Goal: Task Accomplishment & Management: Manage account settings

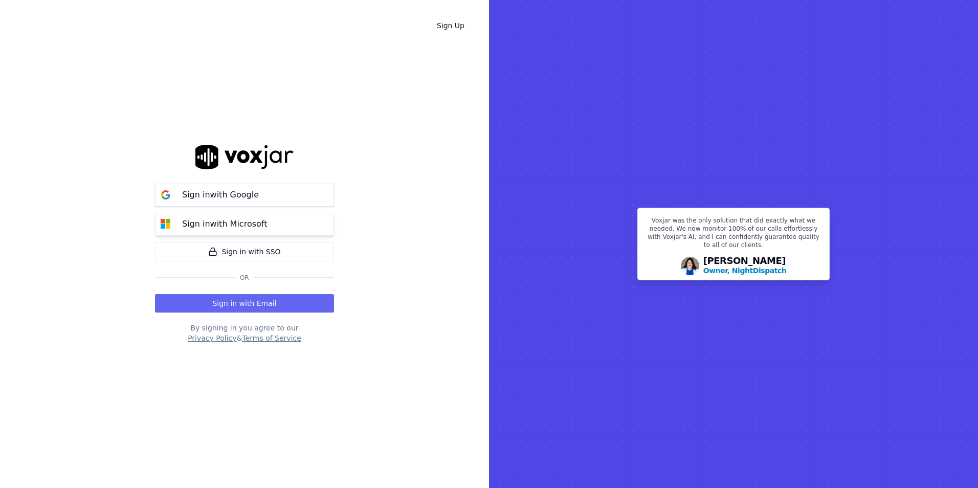
click at [217, 217] on button "Sign in with Microsoft" at bounding box center [244, 224] width 179 height 23
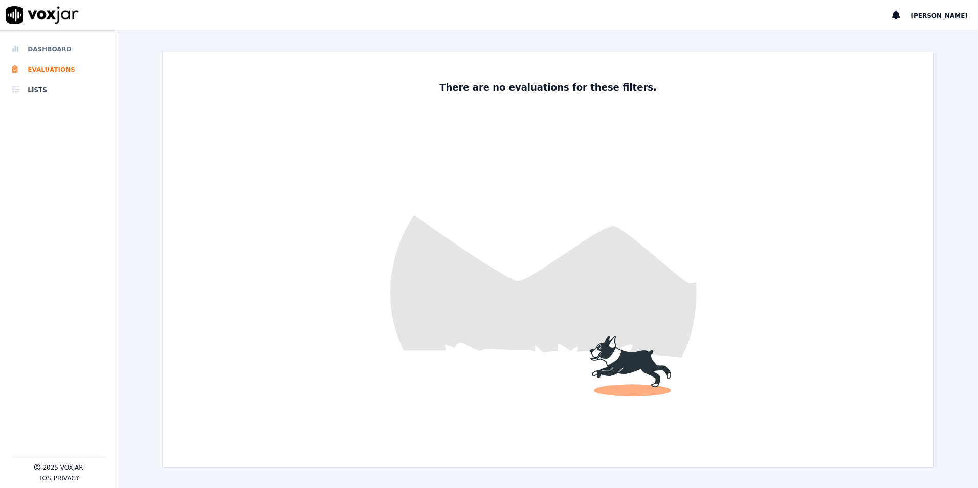
click at [45, 51] on li "Dashboard" at bounding box center [58, 49] width 93 height 20
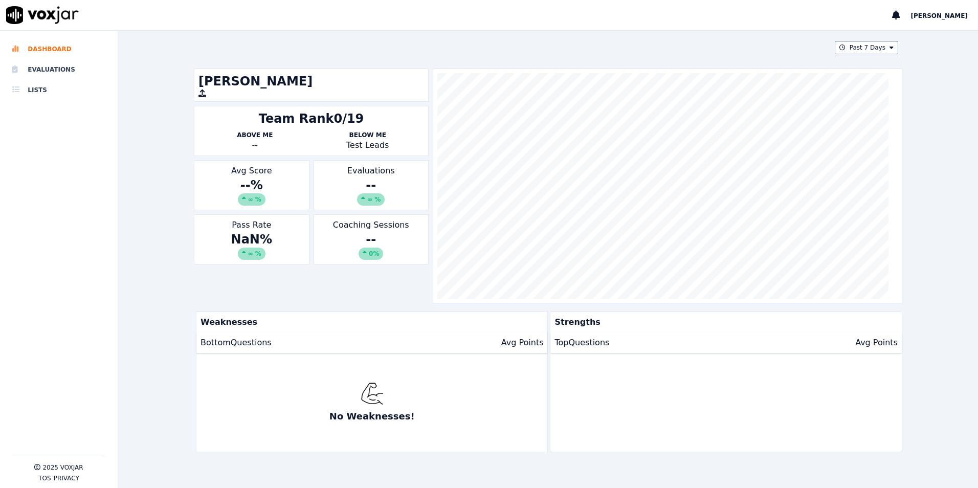
click at [955, 14] on span "[PERSON_NAME]" at bounding box center [939, 15] width 57 height 7
click at [895, 31] on div "Log out" at bounding box center [916, 34] width 109 height 16
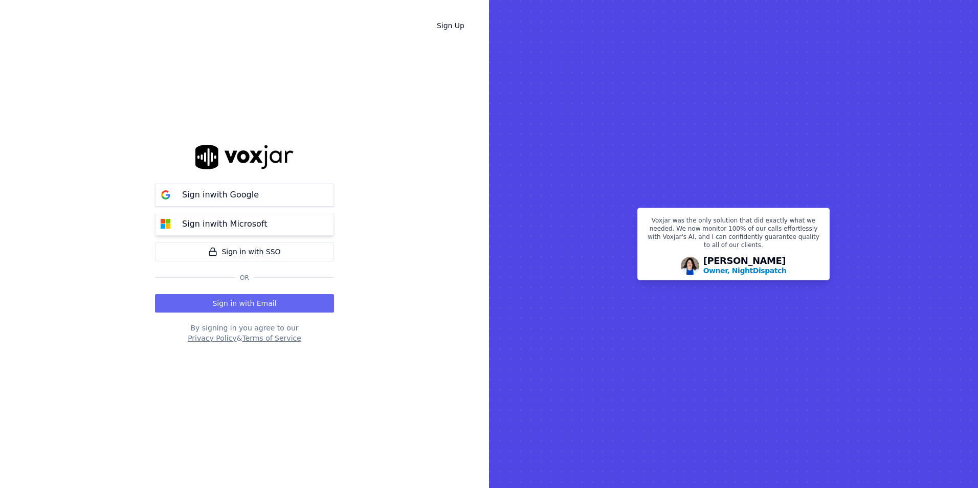
click at [231, 217] on button "Sign in with Microsoft" at bounding box center [244, 224] width 179 height 23
